Goal: Information Seeking & Learning: Learn about a topic

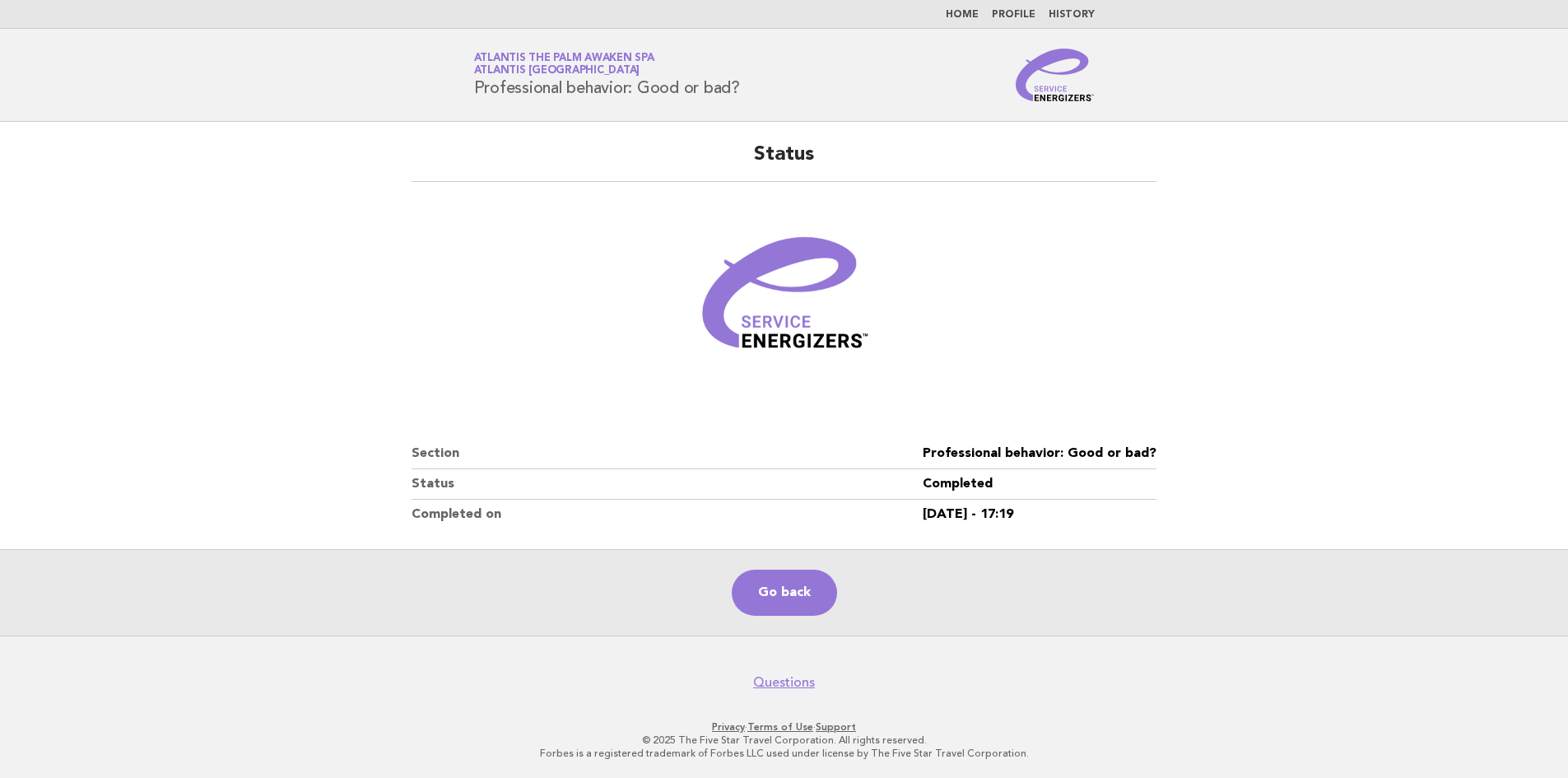
click at [976, 17] on link "Home" at bounding box center [962, 15] width 33 height 10
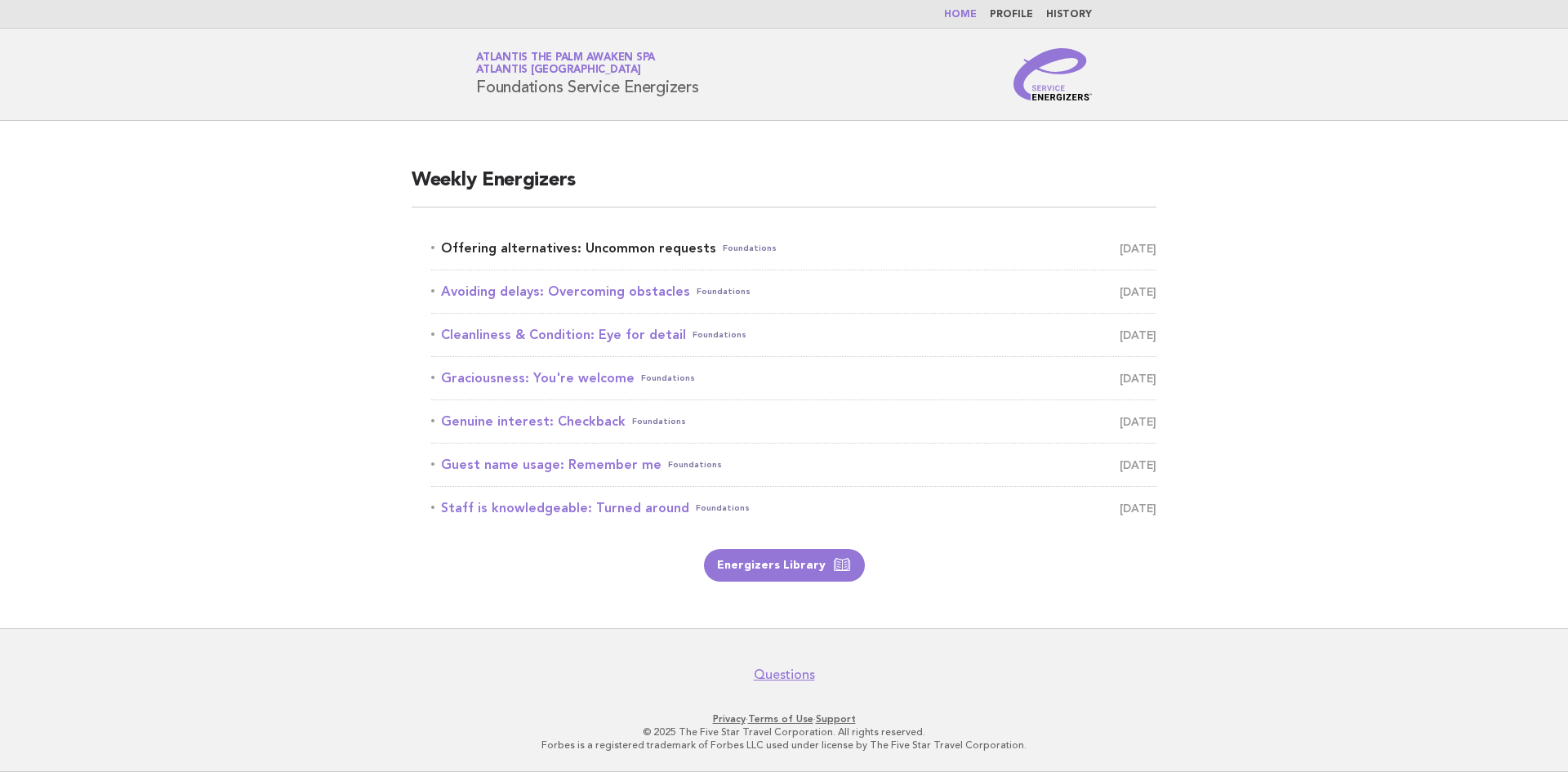
click at [549, 249] on link "Offering alternatives: Uncommon requests Foundations October 4" at bounding box center [794, 248] width 725 height 23
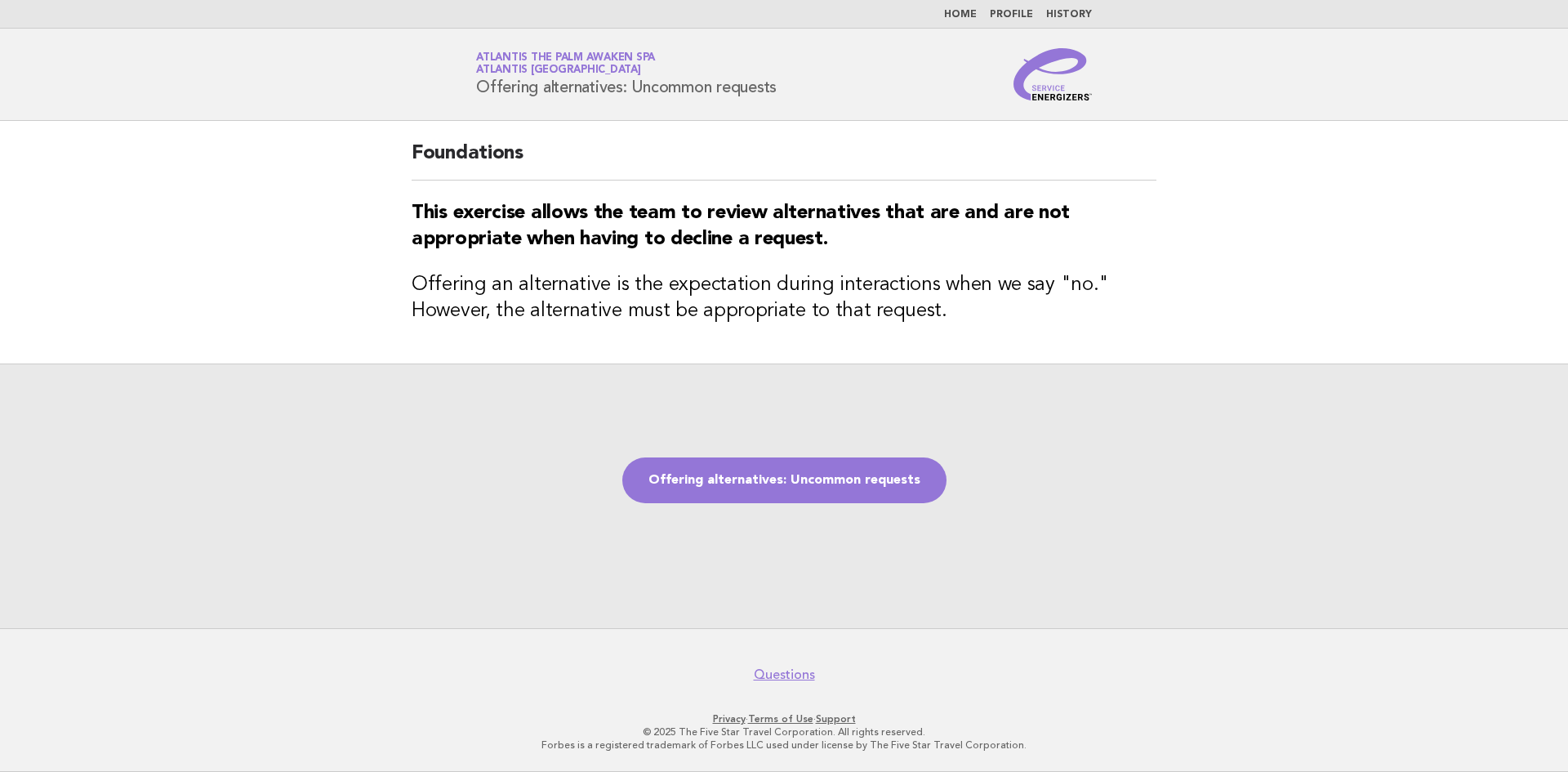
drag, startPoint x: 784, startPoint y: 89, endPoint x: 478, endPoint y: 96, distance: 306.1
click at [478, 96] on div "Service Energizers Atlantis The Palm Awaken Spa Atlantis Dubai Offering alterna…" at bounding box center [784, 74] width 662 height 52
copy h1 "Offering alternatives: Uncommon requests"
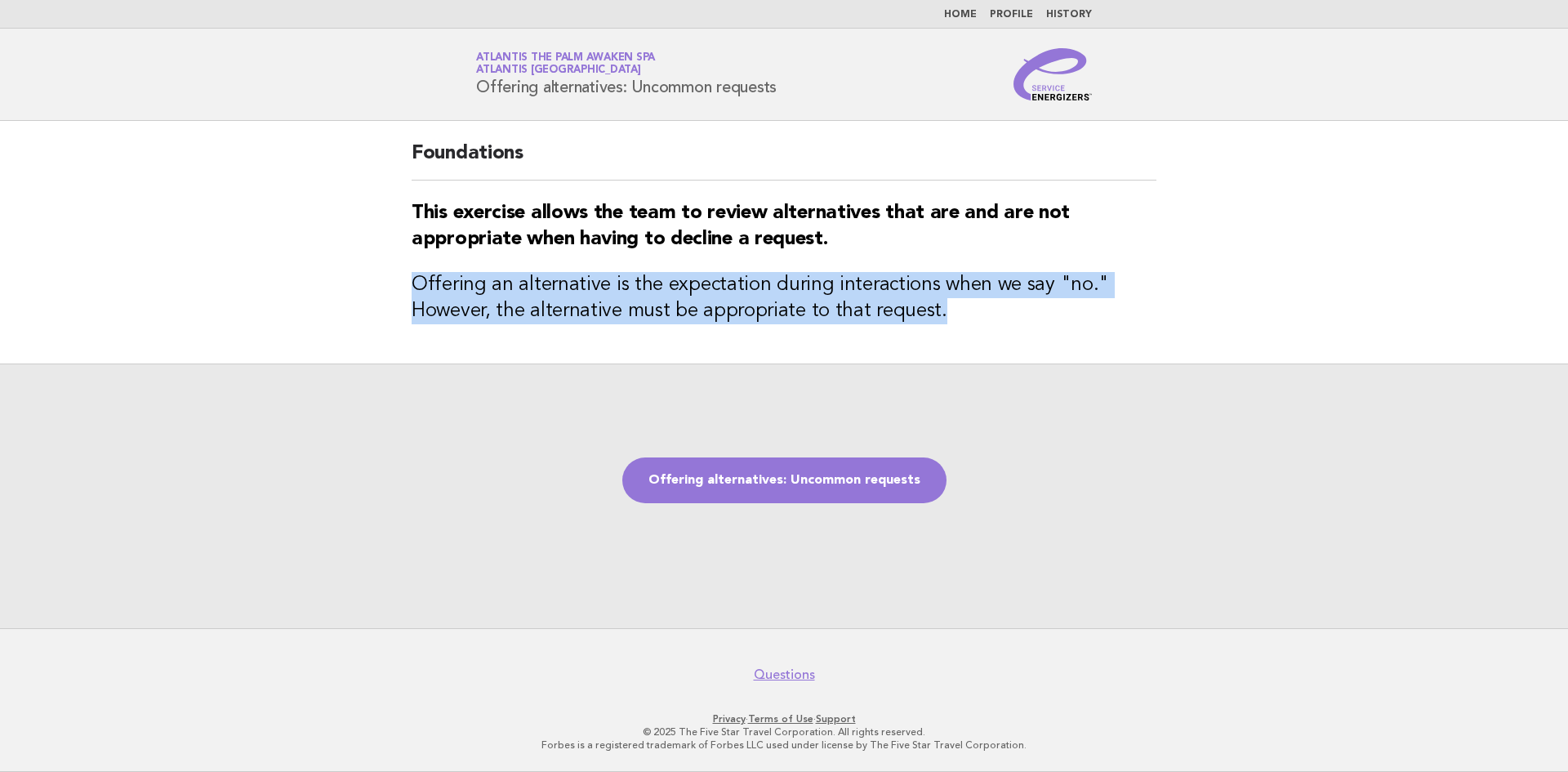
drag, startPoint x: 962, startPoint y: 316, endPoint x: 366, endPoint y: 297, distance: 596.3
click at [366, 297] on main "Foundations This exercise allows the team to review alternatives that are and a…" at bounding box center [784, 375] width 1568 height 507
copy h3 "Offering an alternative is the expectation during interactions when we say "no.…"
click at [891, 486] on link "Offering alternatives: Uncommon requests" at bounding box center [784, 481] width 324 height 46
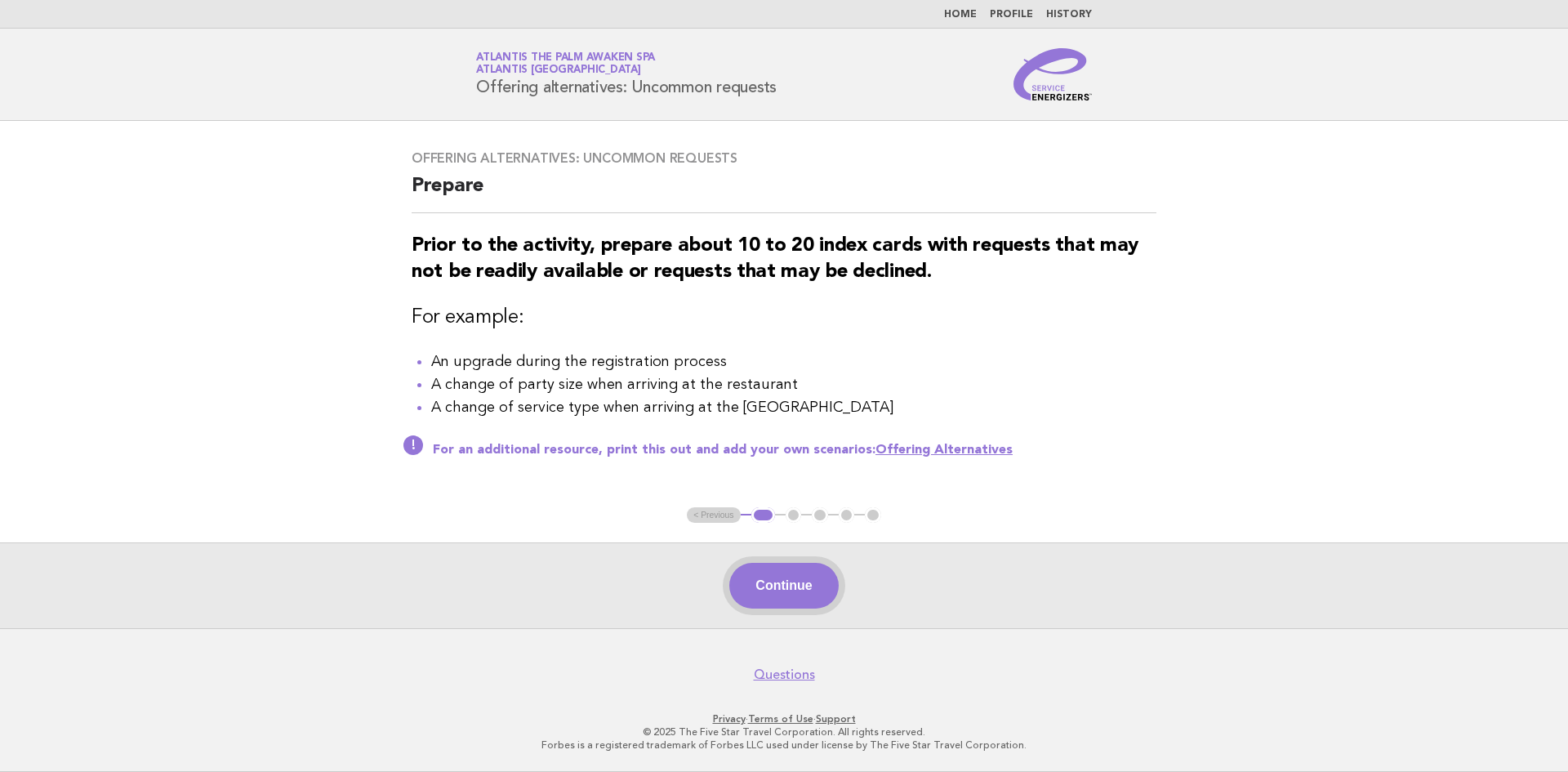
click at [813, 594] on button "Continue" at bounding box center [784, 586] width 109 height 46
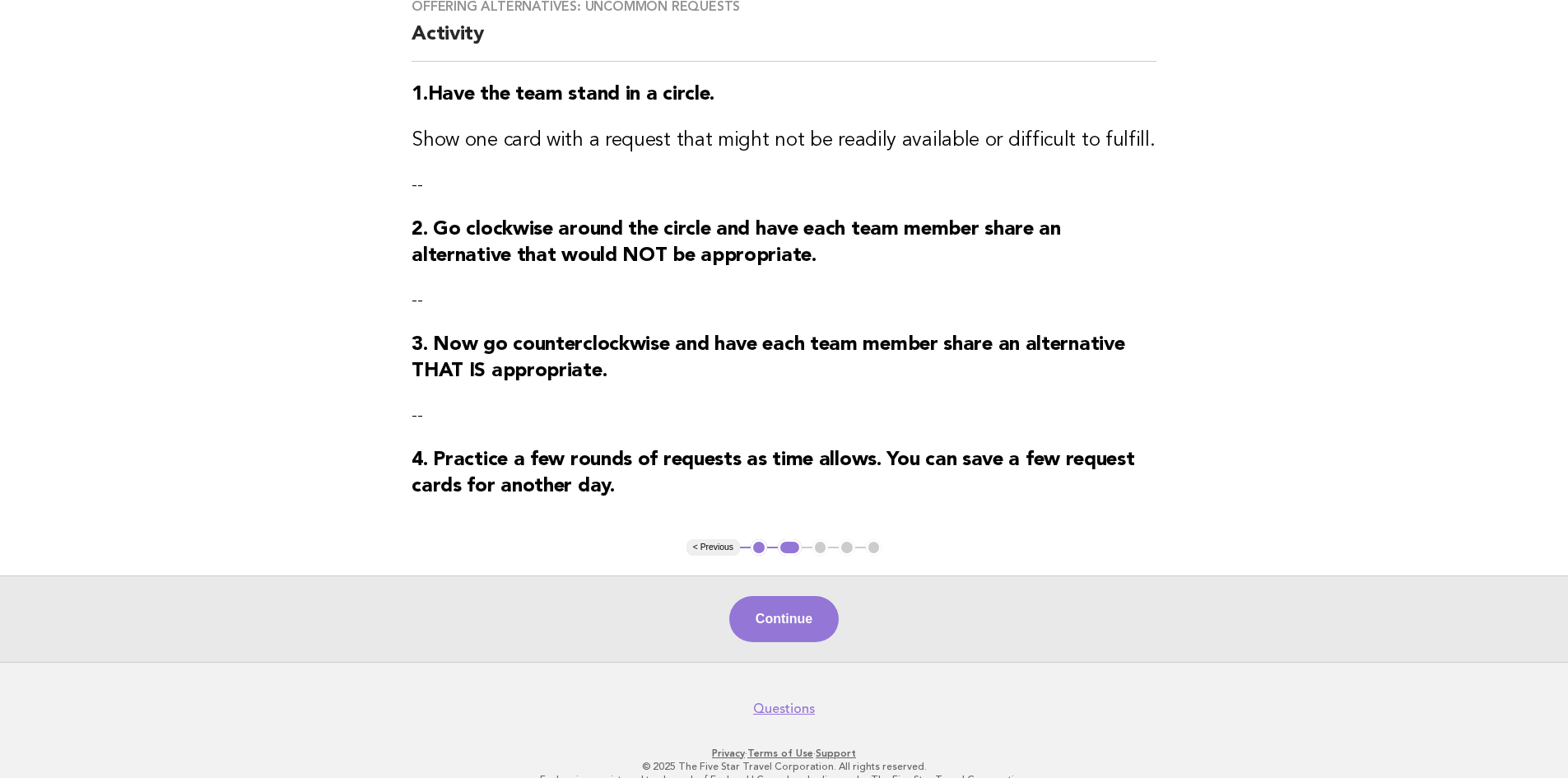
scroll to position [165, 0]
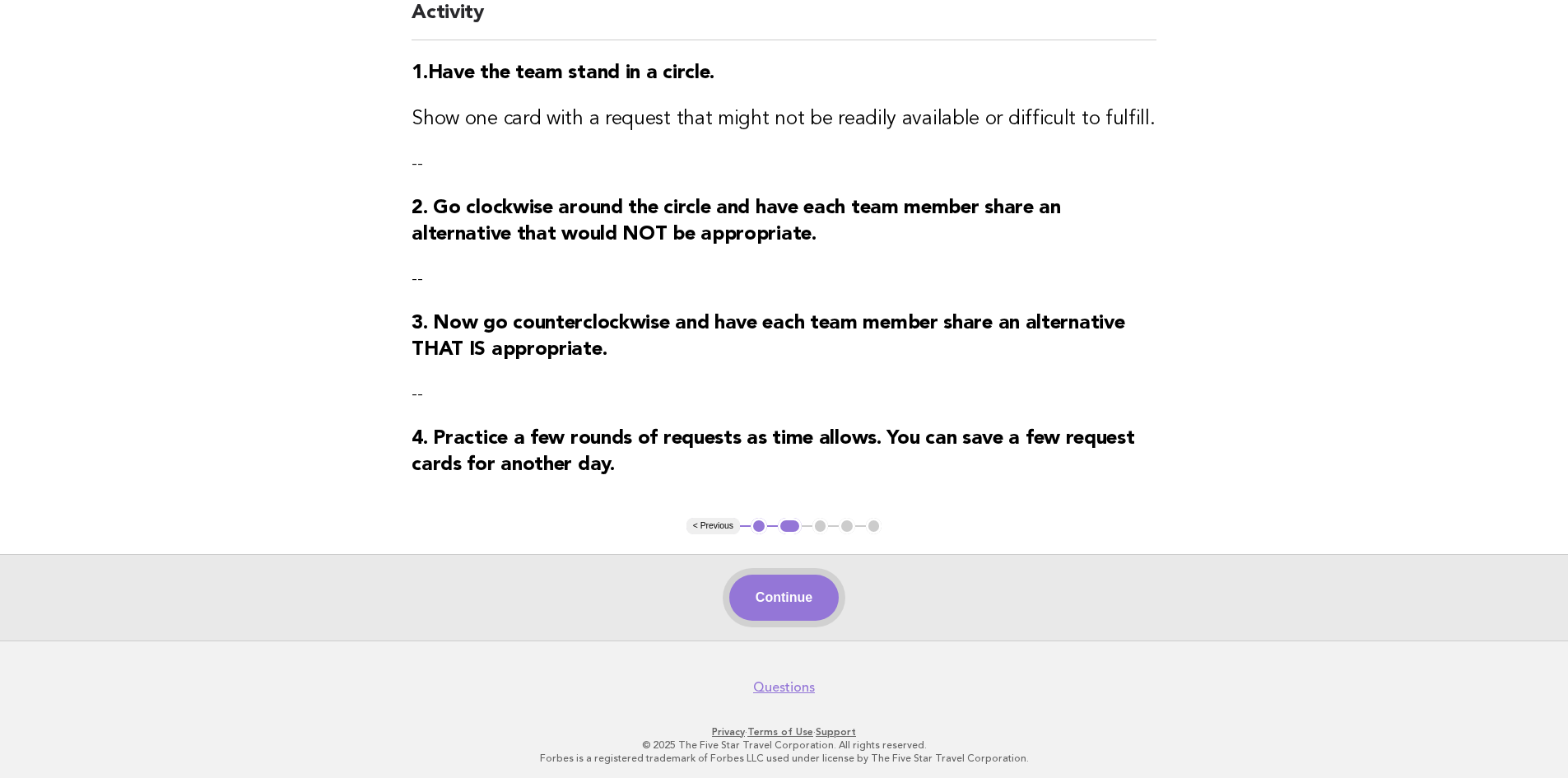
click at [789, 600] on button "Continue" at bounding box center [784, 598] width 110 height 46
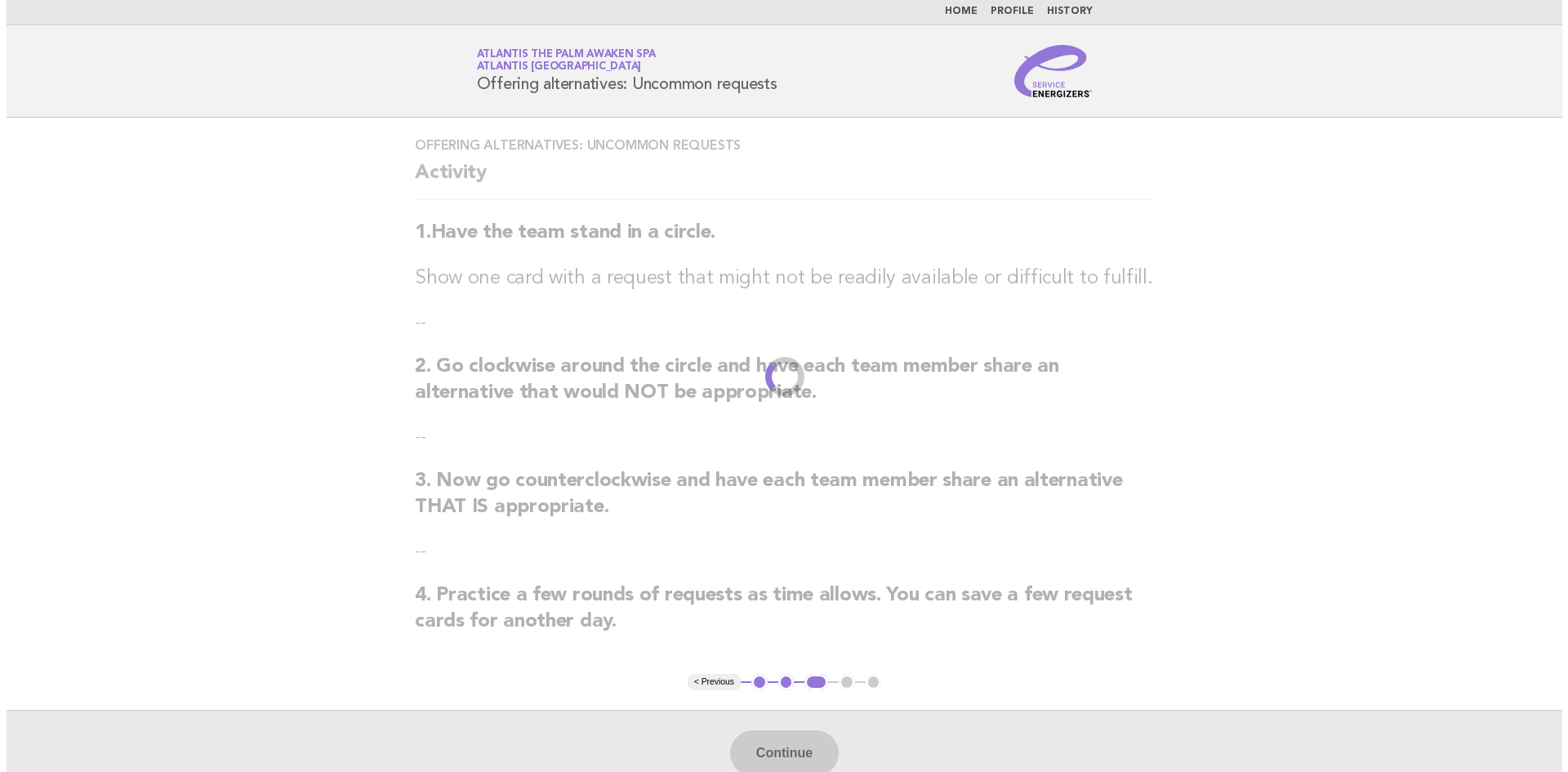
scroll to position [0, 0]
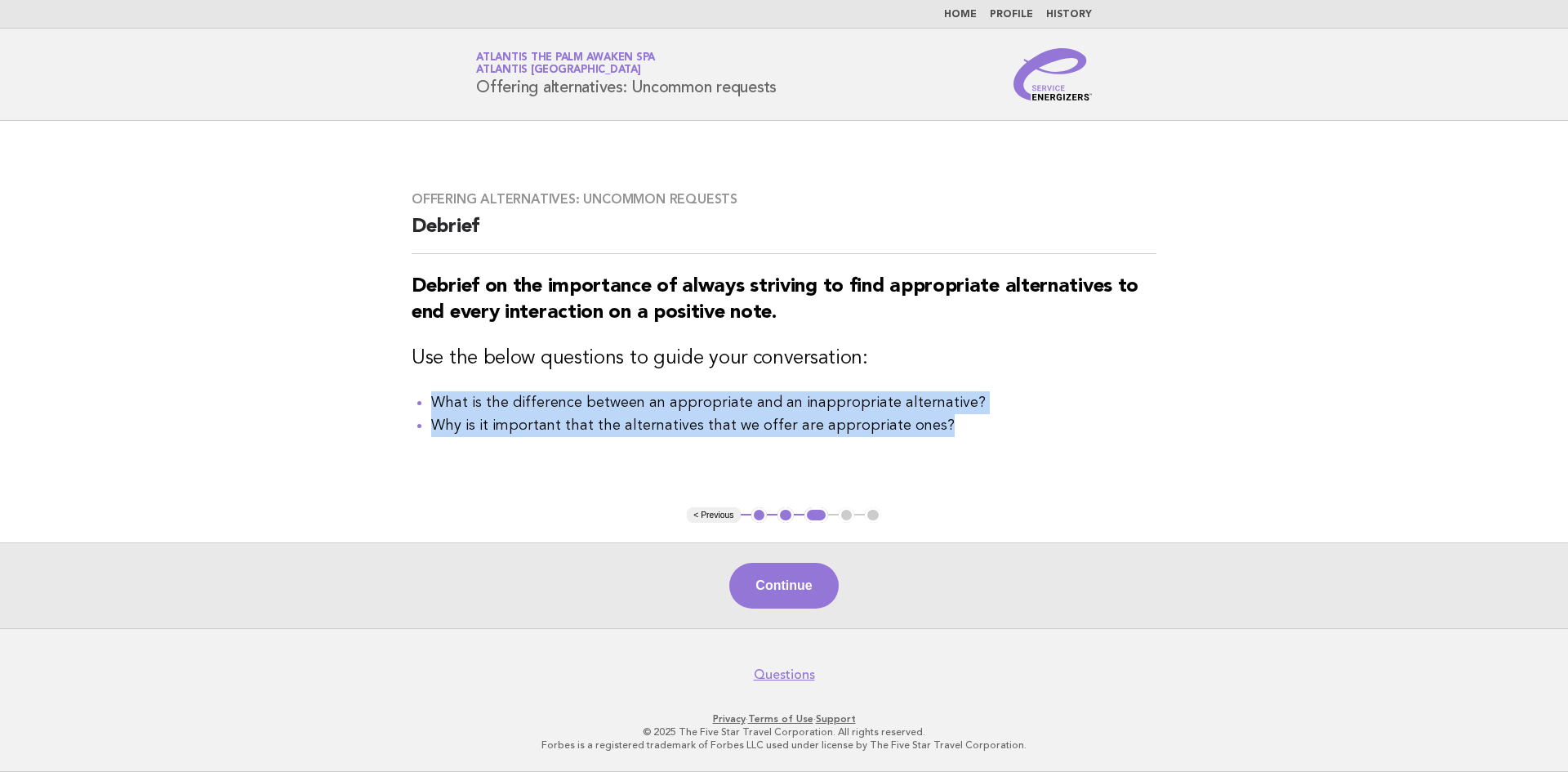
drag, startPoint x: 958, startPoint y: 432, endPoint x: 412, endPoint y: 389, distance: 547.7
click at [408, 389] on div "Offering alternatives: Uncommon requests Debrief Debrief on the importance of a…" at bounding box center [784, 314] width 784 height 285
copy ul "What is the difference between an appropriate and an inappropriate alternative?…"
